Goal: Task Accomplishment & Management: Complete application form

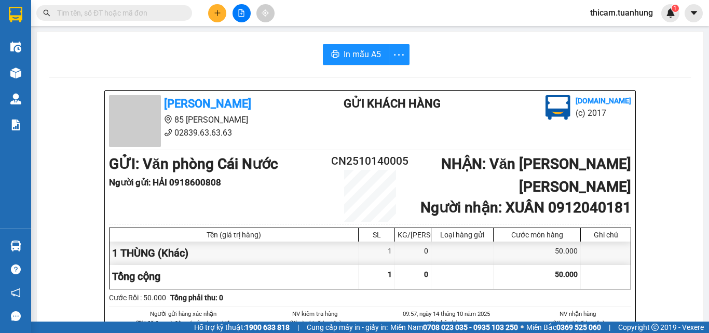
click at [165, 18] on input "text" at bounding box center [118, 12] width 123 height 11
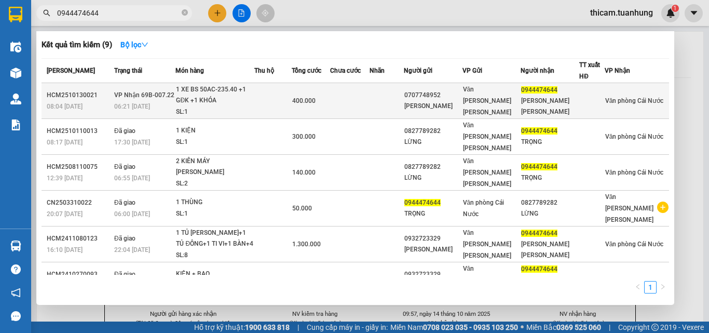
type input "0944474644"
click at [363, 98] on td at bounding box center [349, 101] width 39 height 36
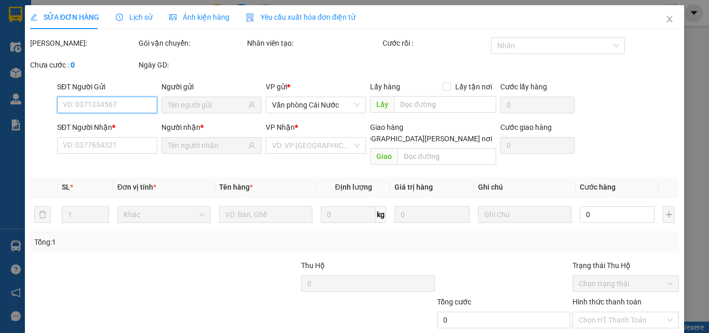
scroll to position [53, 0]
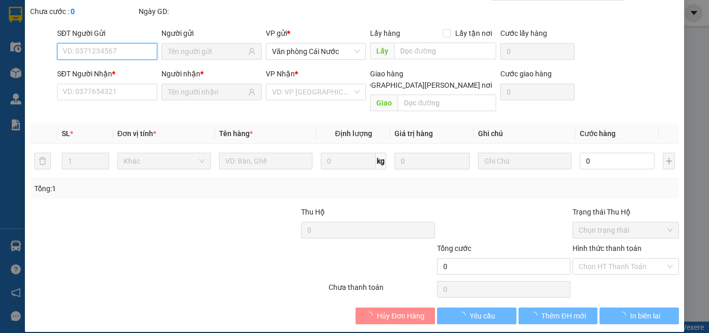
type input "0707748952"
type input "[PERSON_NAME]"
type input "0944474644"
type input "[PERSON_NAME] [PERSON_NAME]"
type input "400.000"
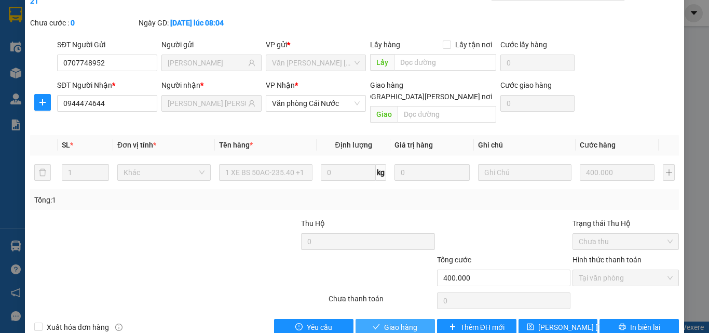
click at [411, 321] on span "Giao hàng" at bounding box center [400, 326] width 33 height 11
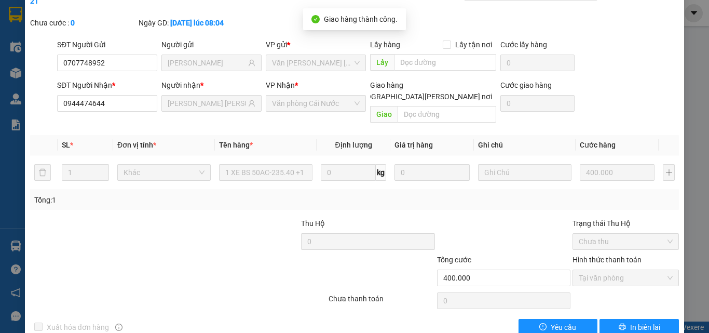
scroll to position [0, 0]
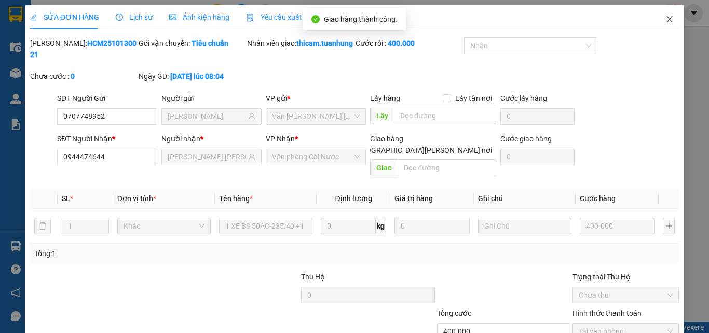
click at [666, 16] on icon "close" at bounding box center [670, 19] width 8 height 8
